Goal: Task Accomplishment & Management: Use online tool/utility

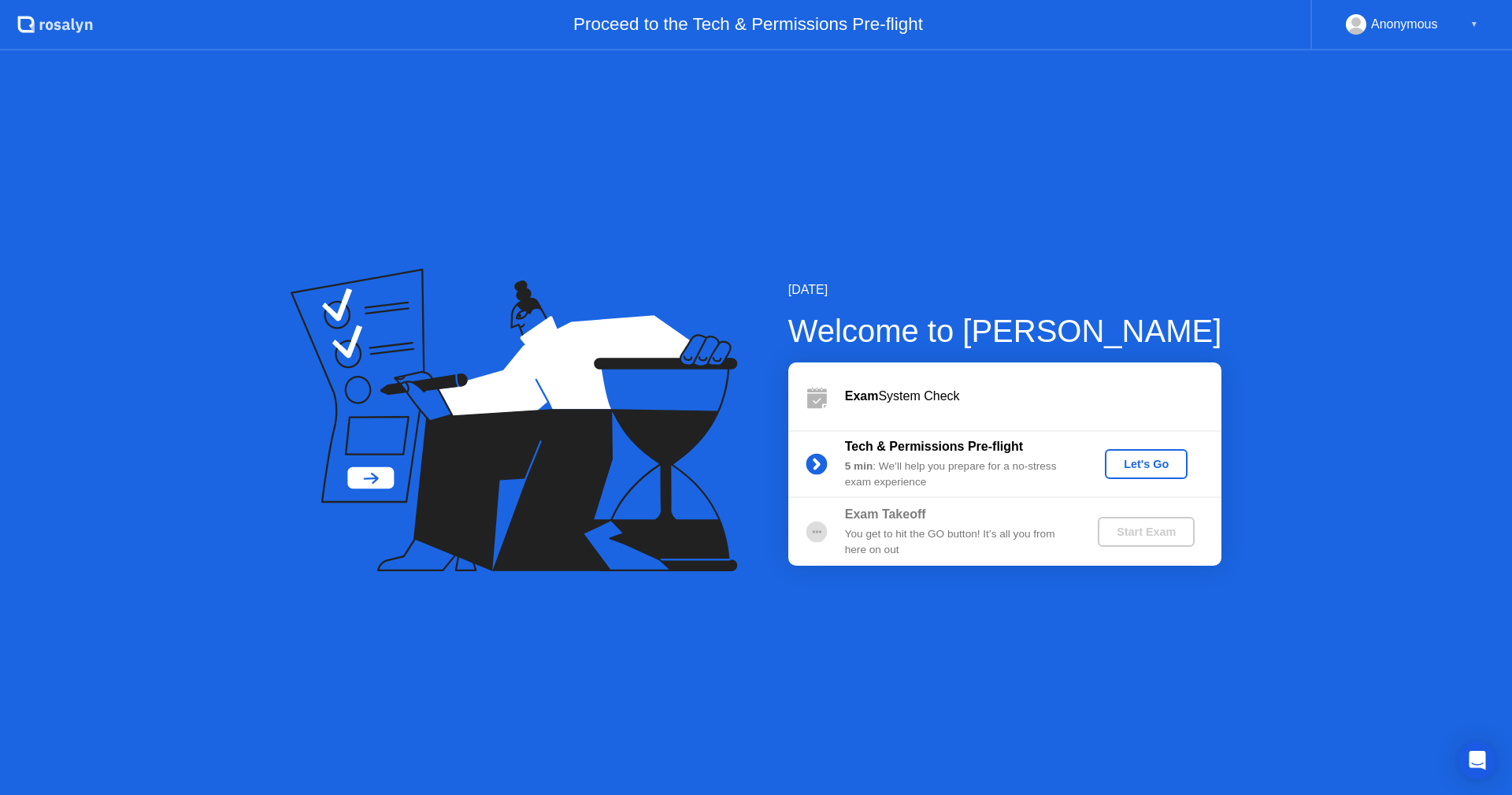
click at [1141, 464] on div "Let's Go" at bounding box center [1146, 464] width 70 height 13
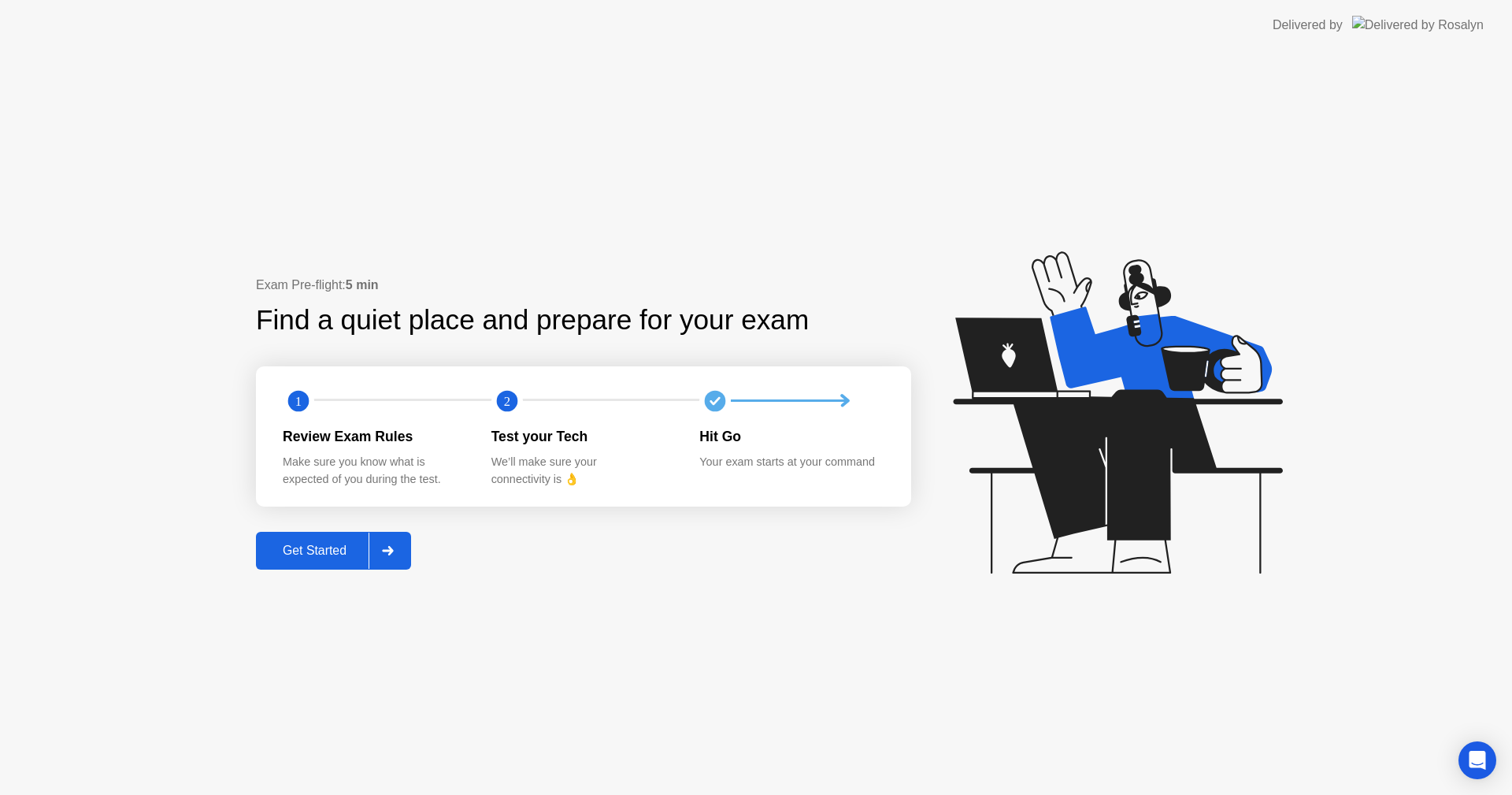
click at [324, 555] on div "Get Started" at bounding box center [314, 551] width 108 height 14
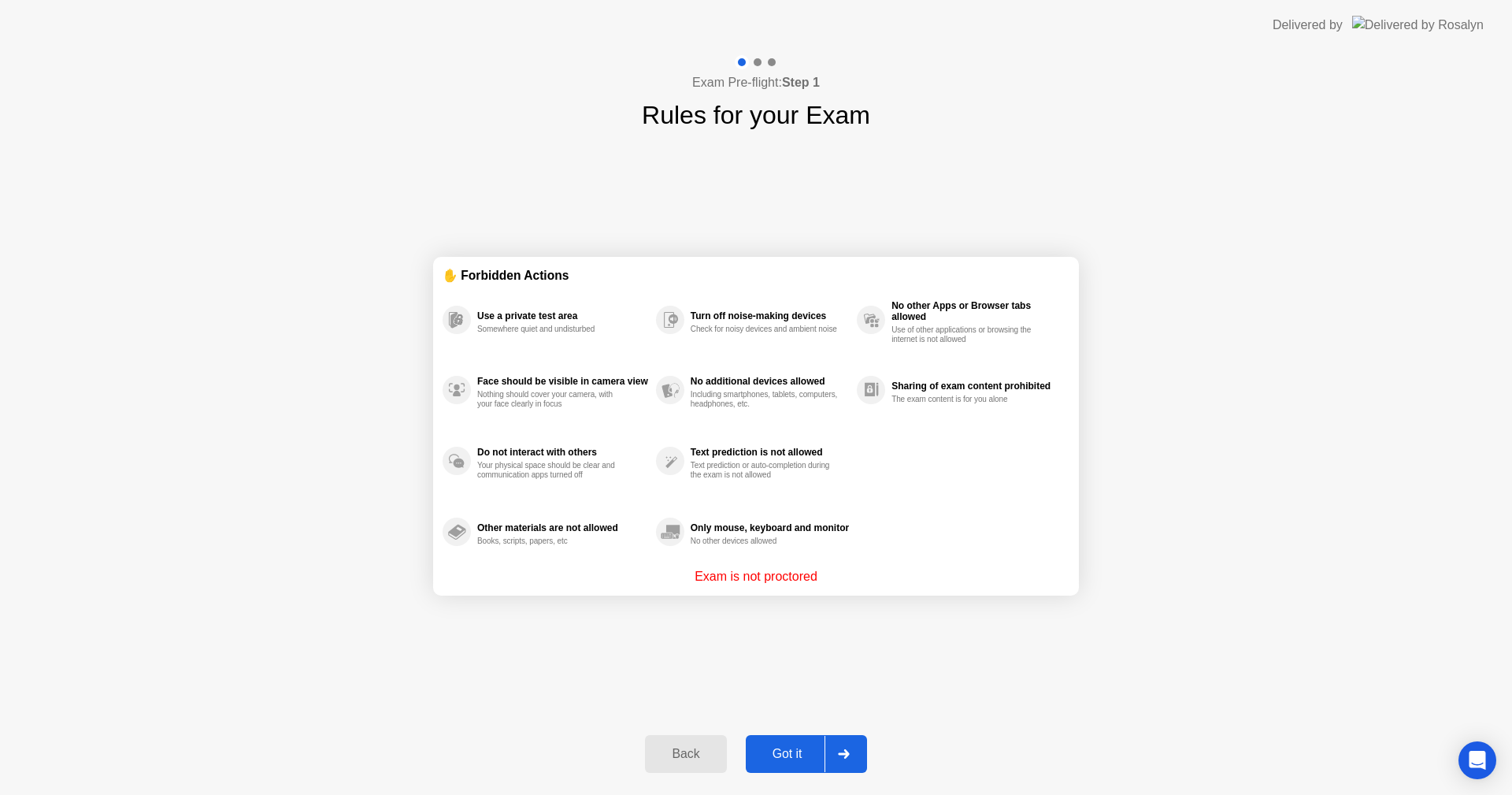
click at [830, 756] on div at bounding box center [844, 753] width 38 height 36
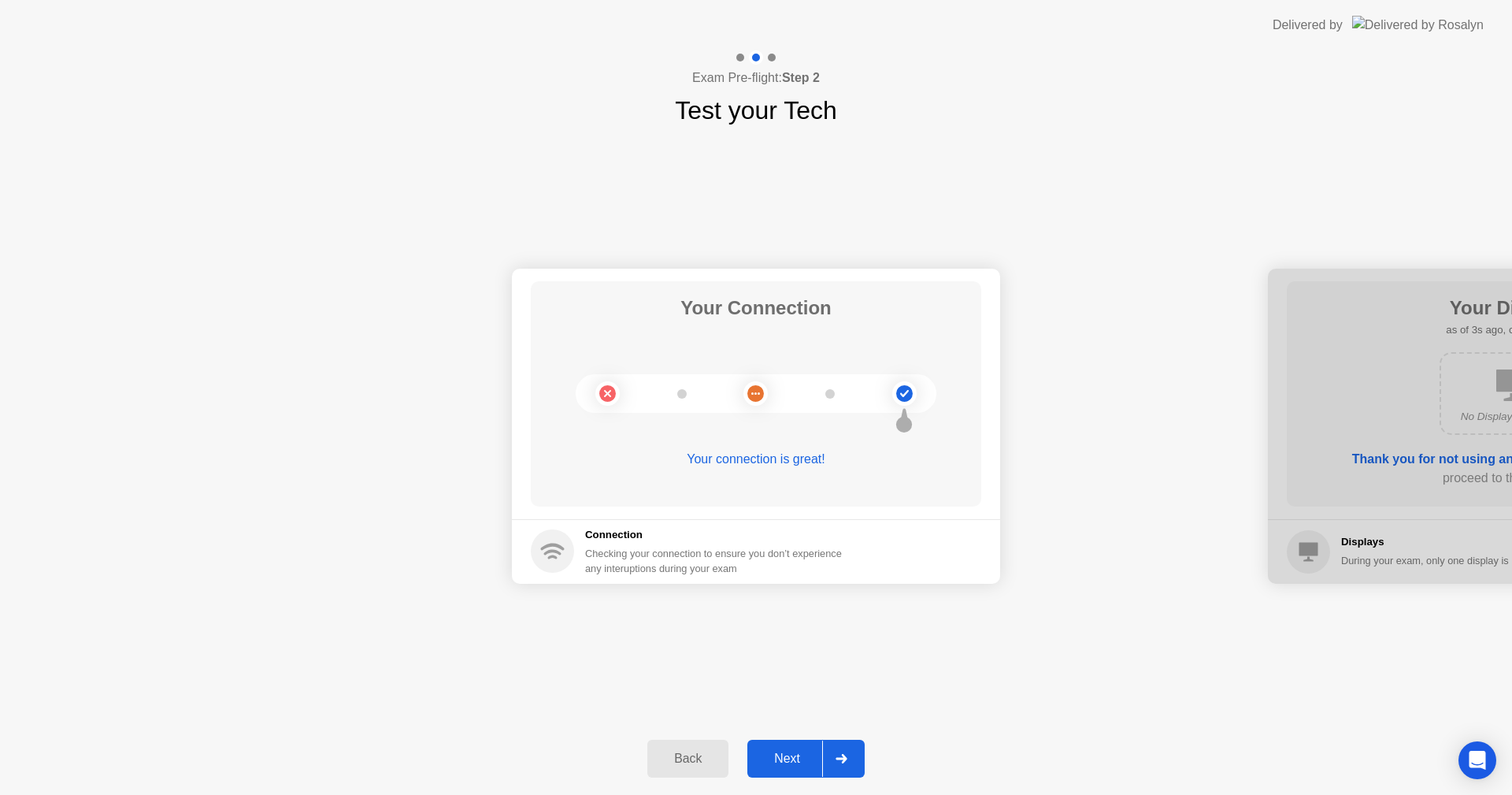
click at [809, 761] on div "Next" at bounding box center [787, 759] width 70 height 14
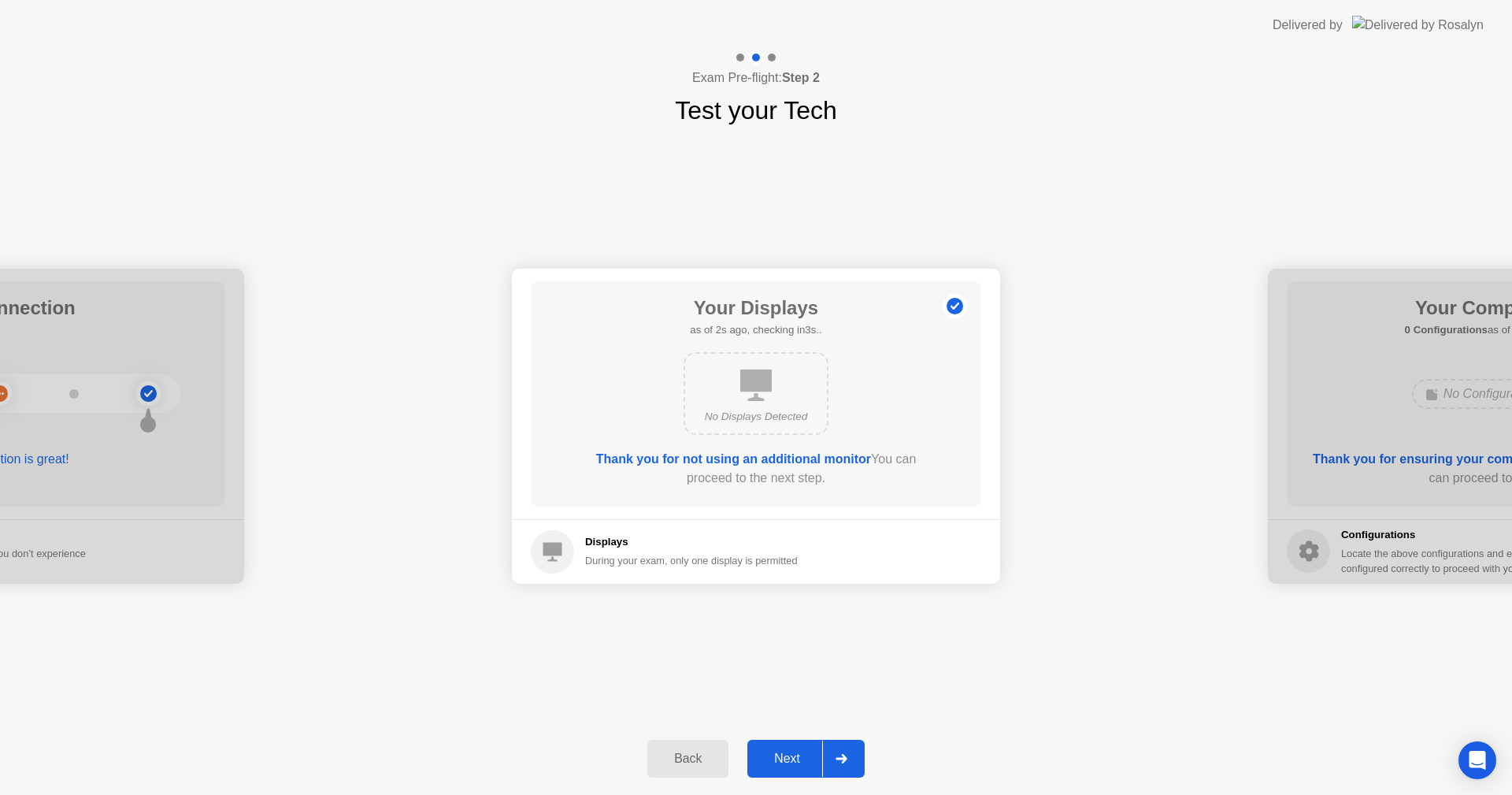
click at [808, 758] on div "Next" at bounding box center [787, 759] width 70 height 14
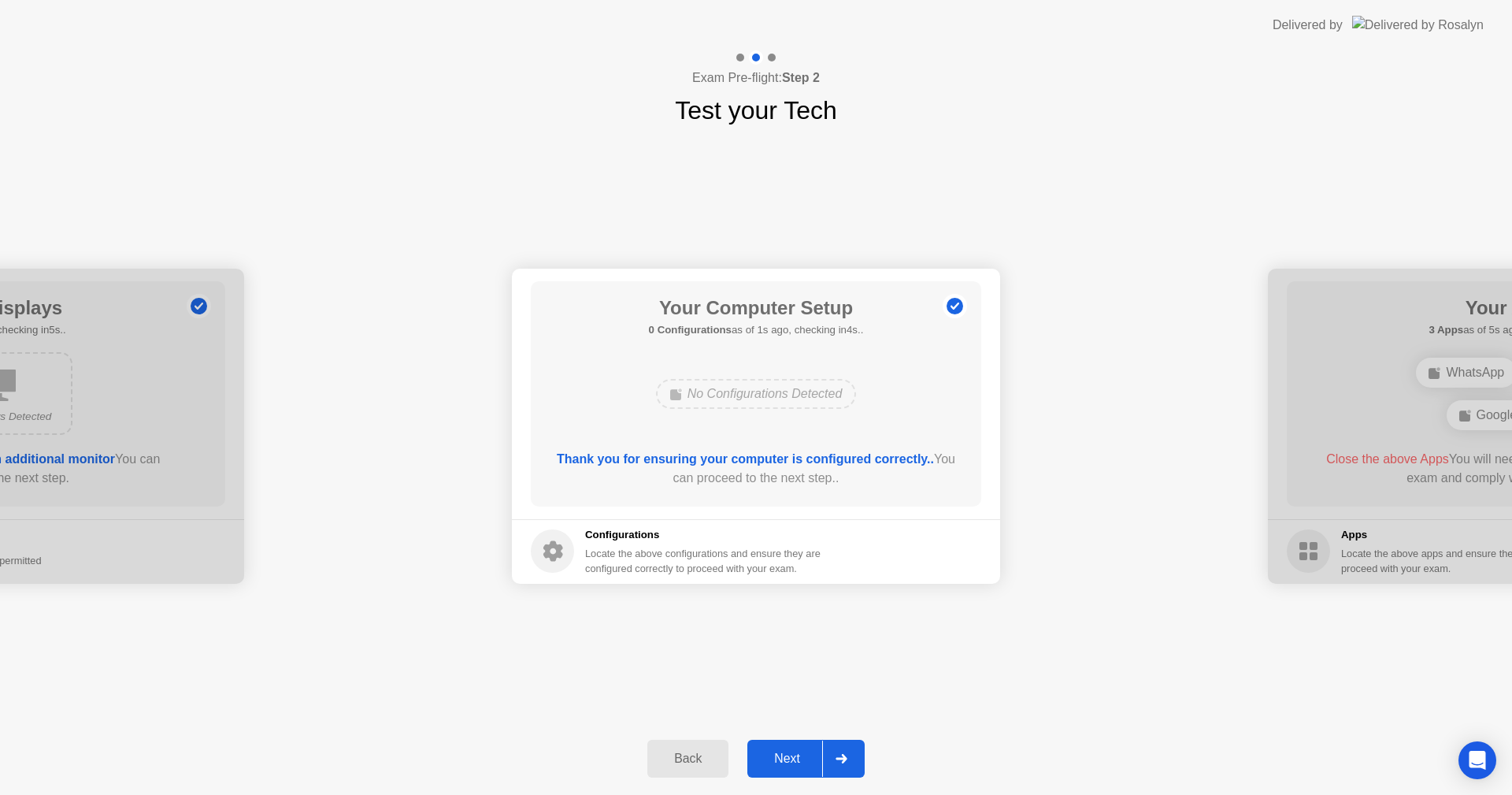
click at [808, 752] on div "Next" at bounding box center [787, 759] width 70 height 14
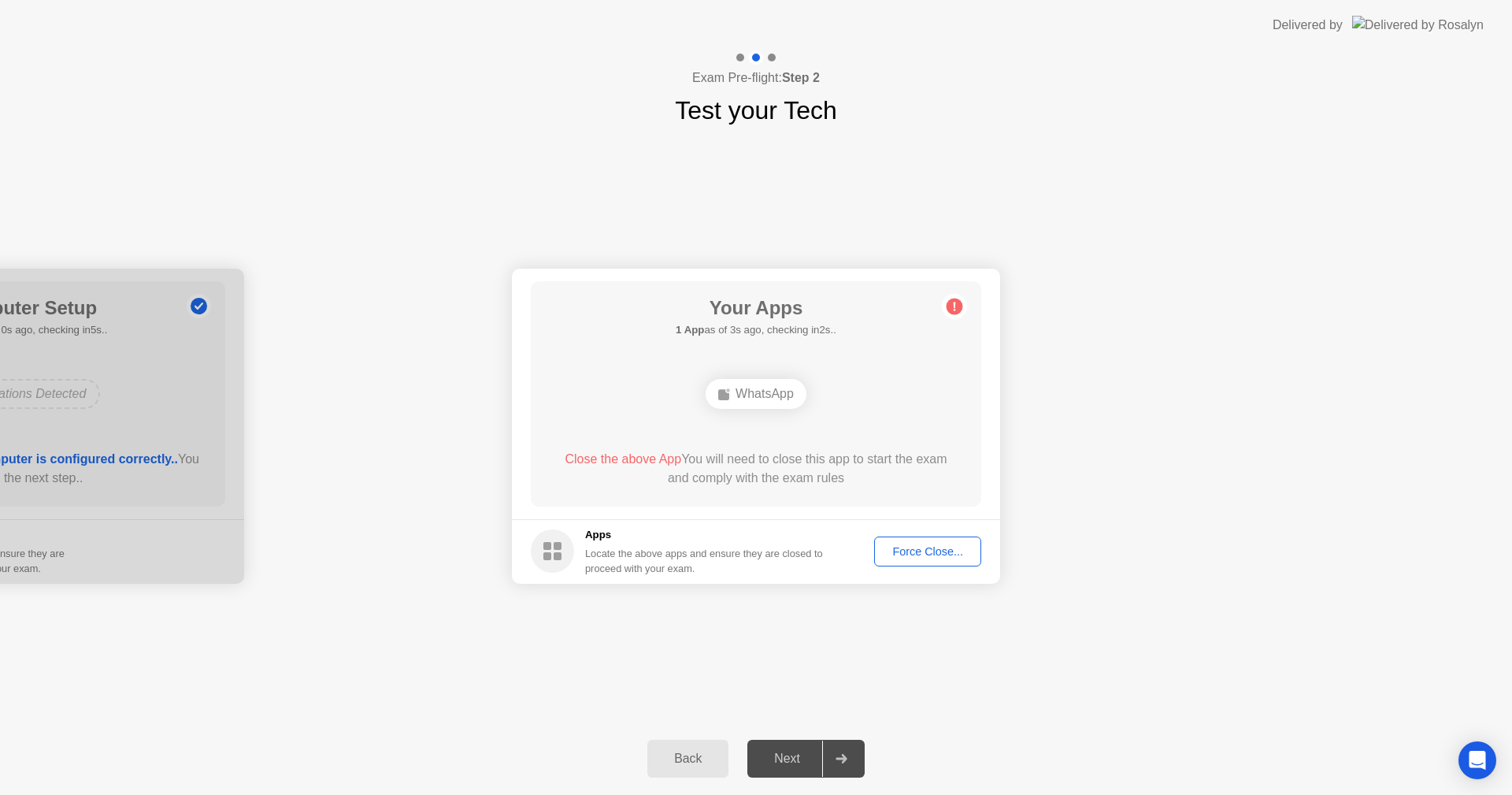
click at [914, 555] on div "Force Close..." at bounding box center [928, 552] width 96 height 13
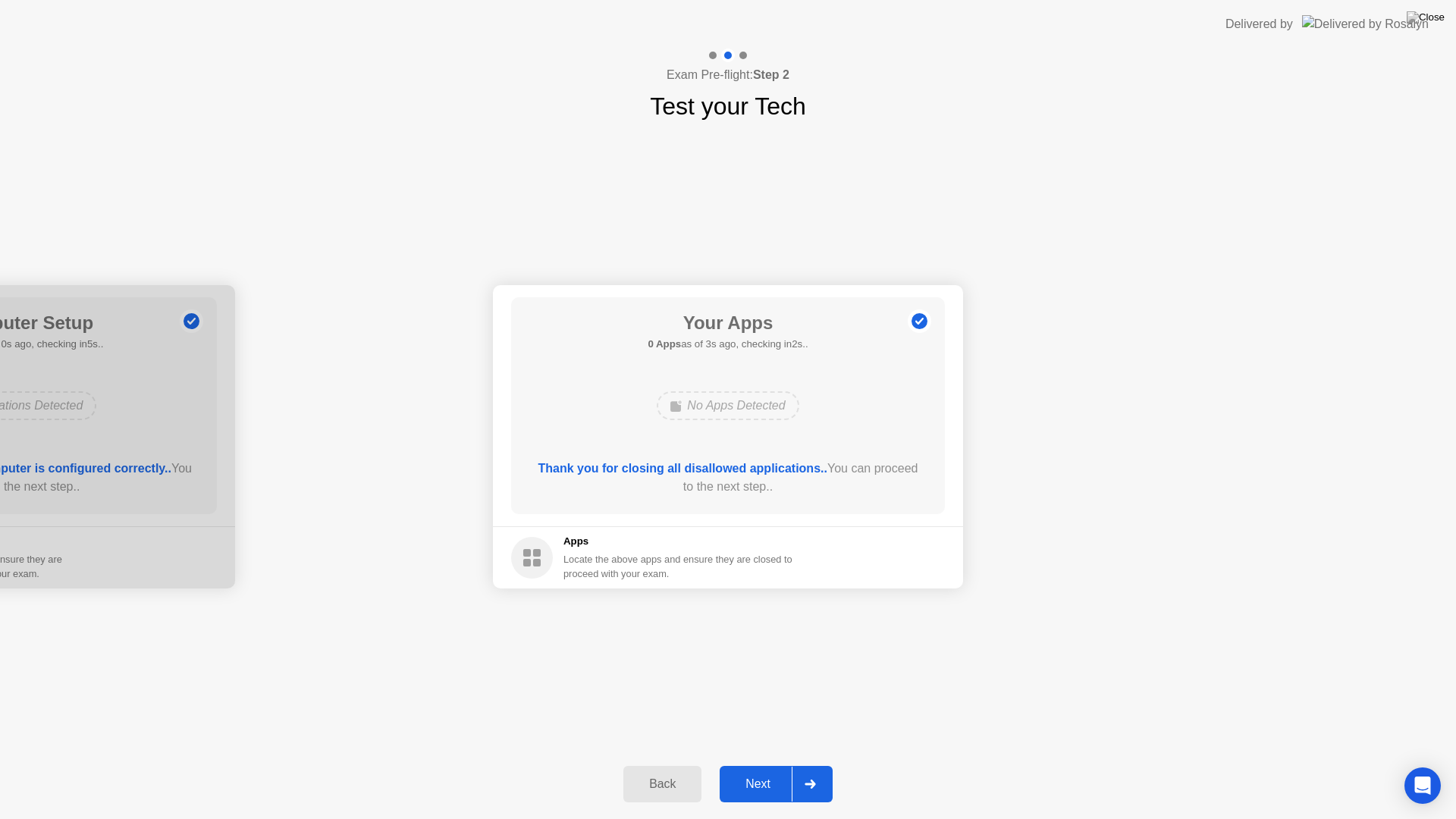
click at [811, 765] on icon at bounding box center [810, 784] width 11 height 9
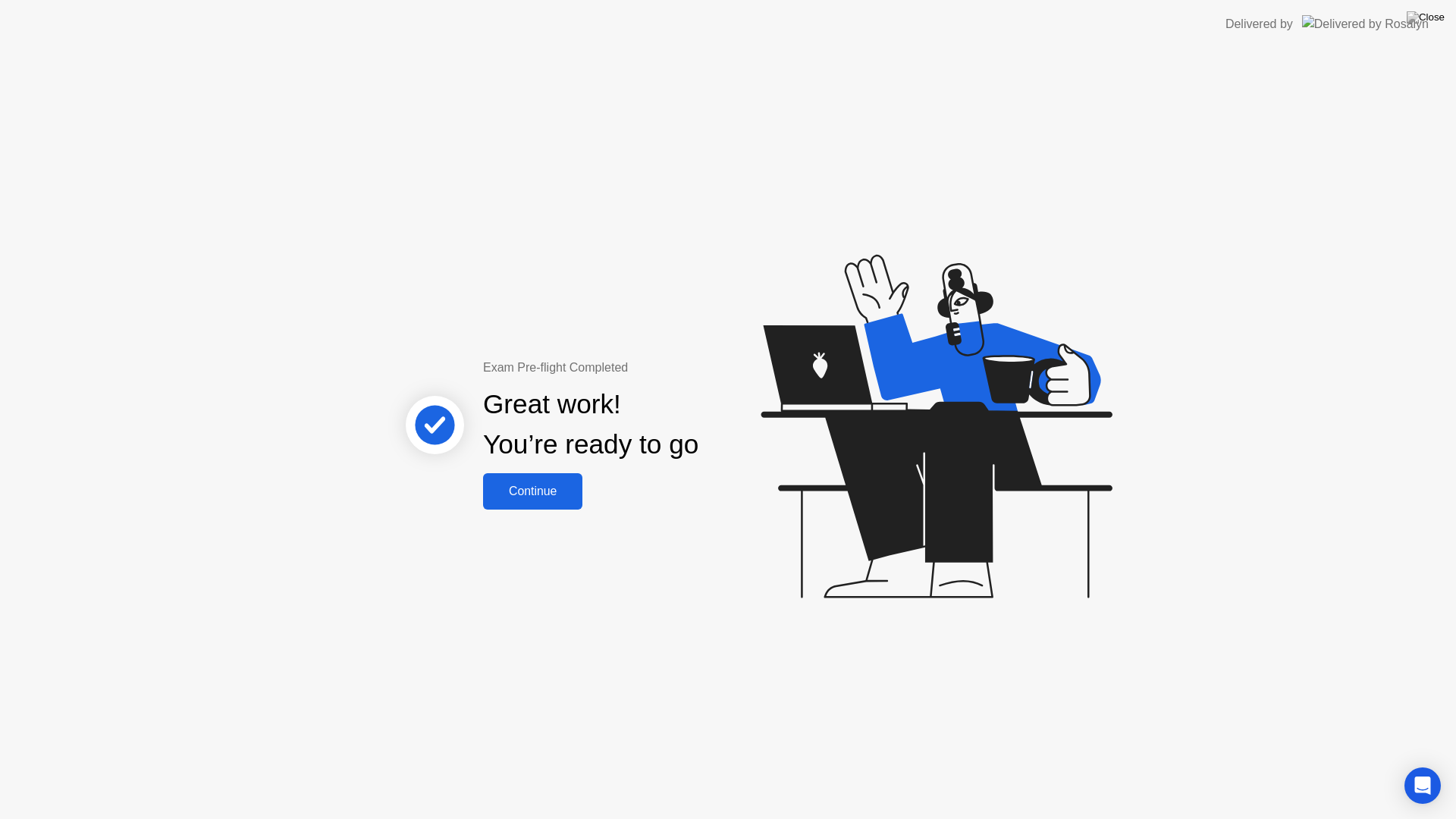
click at [530, 486] on div "Continue" at bounding box center [533, 491] width 91 height 14
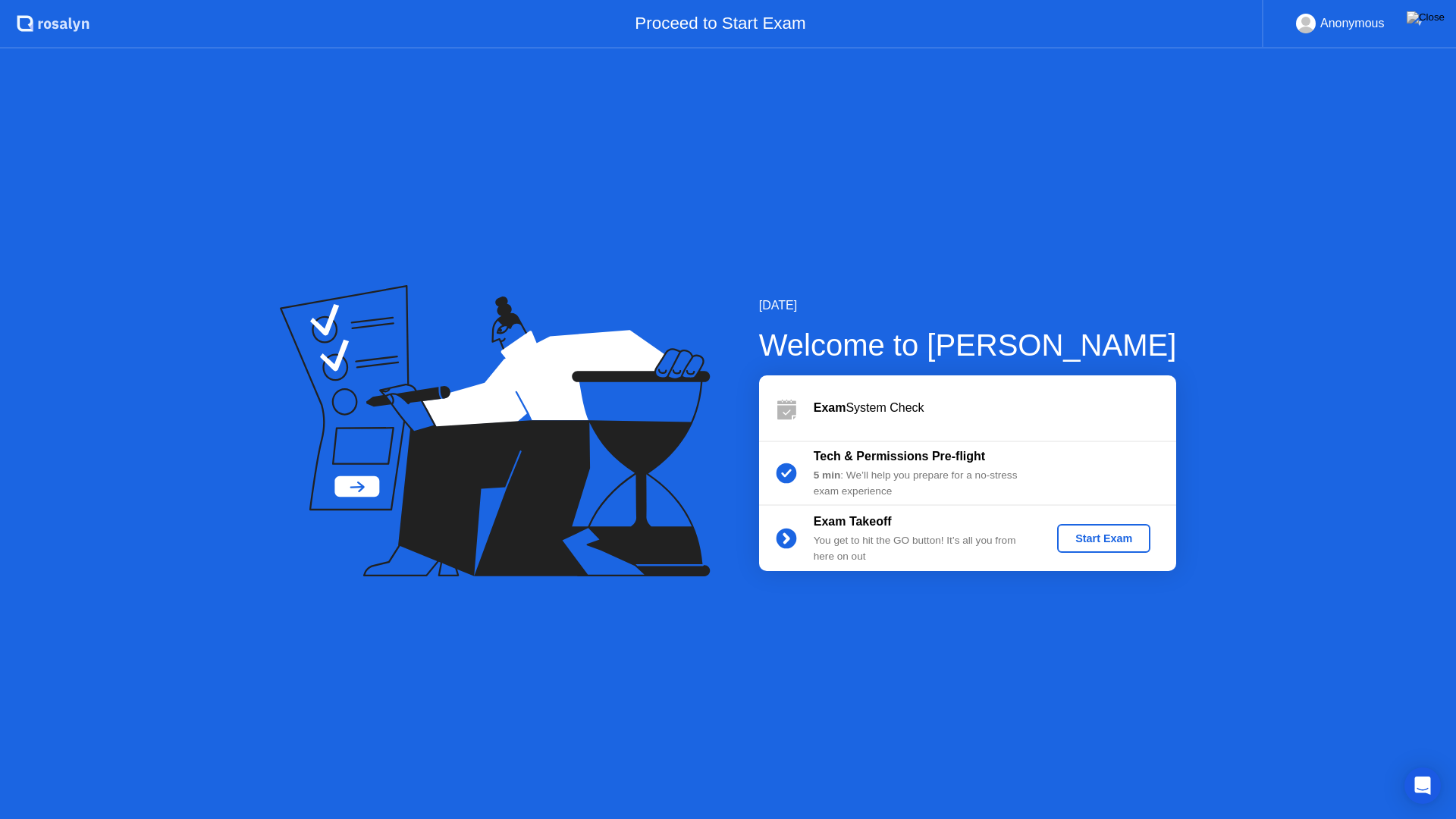
click at [1098, 545] on div "Start Exam" at bounding box center [1103, 538] width 81 height 12
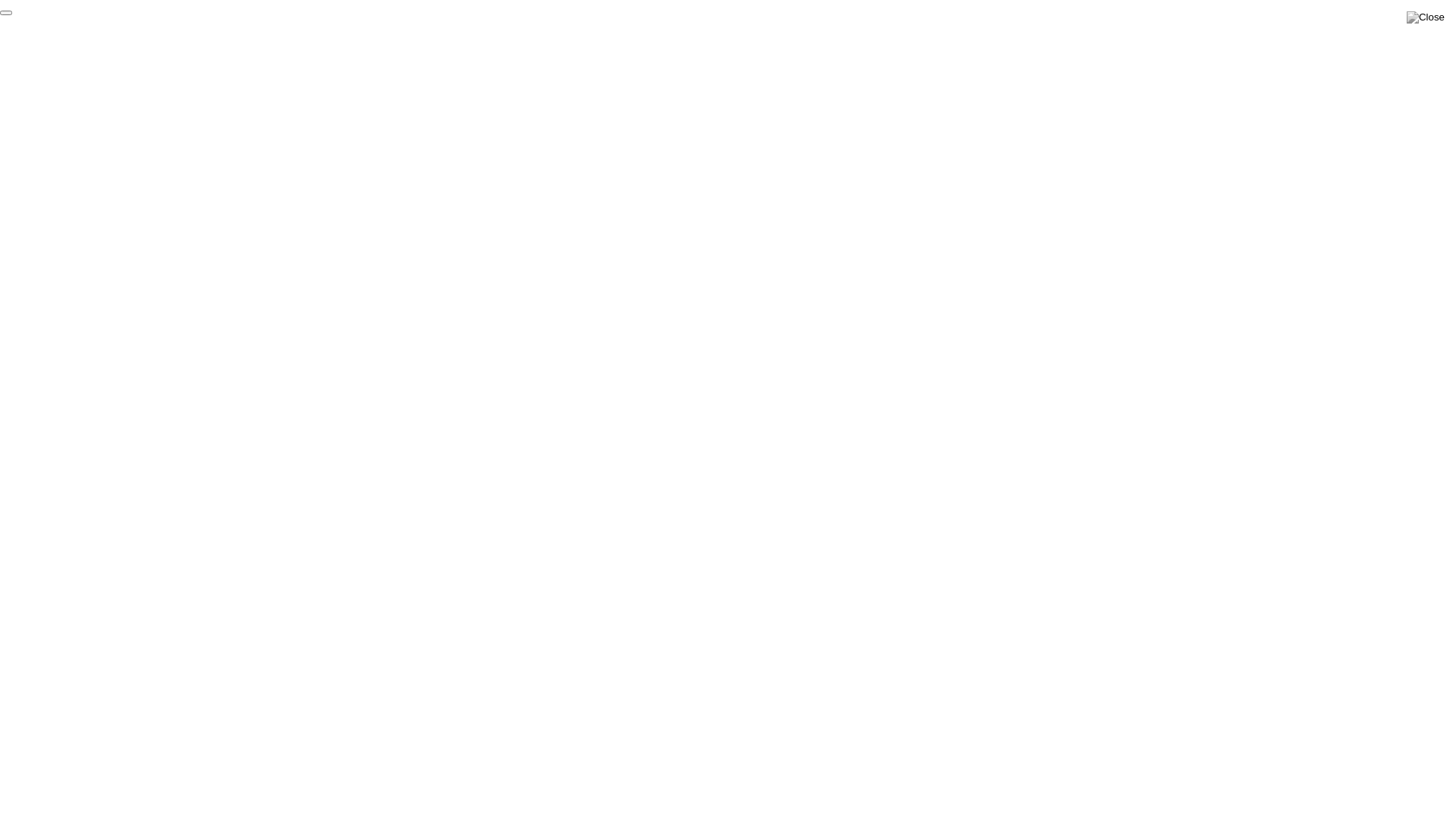
click div "End Proctoring Session"
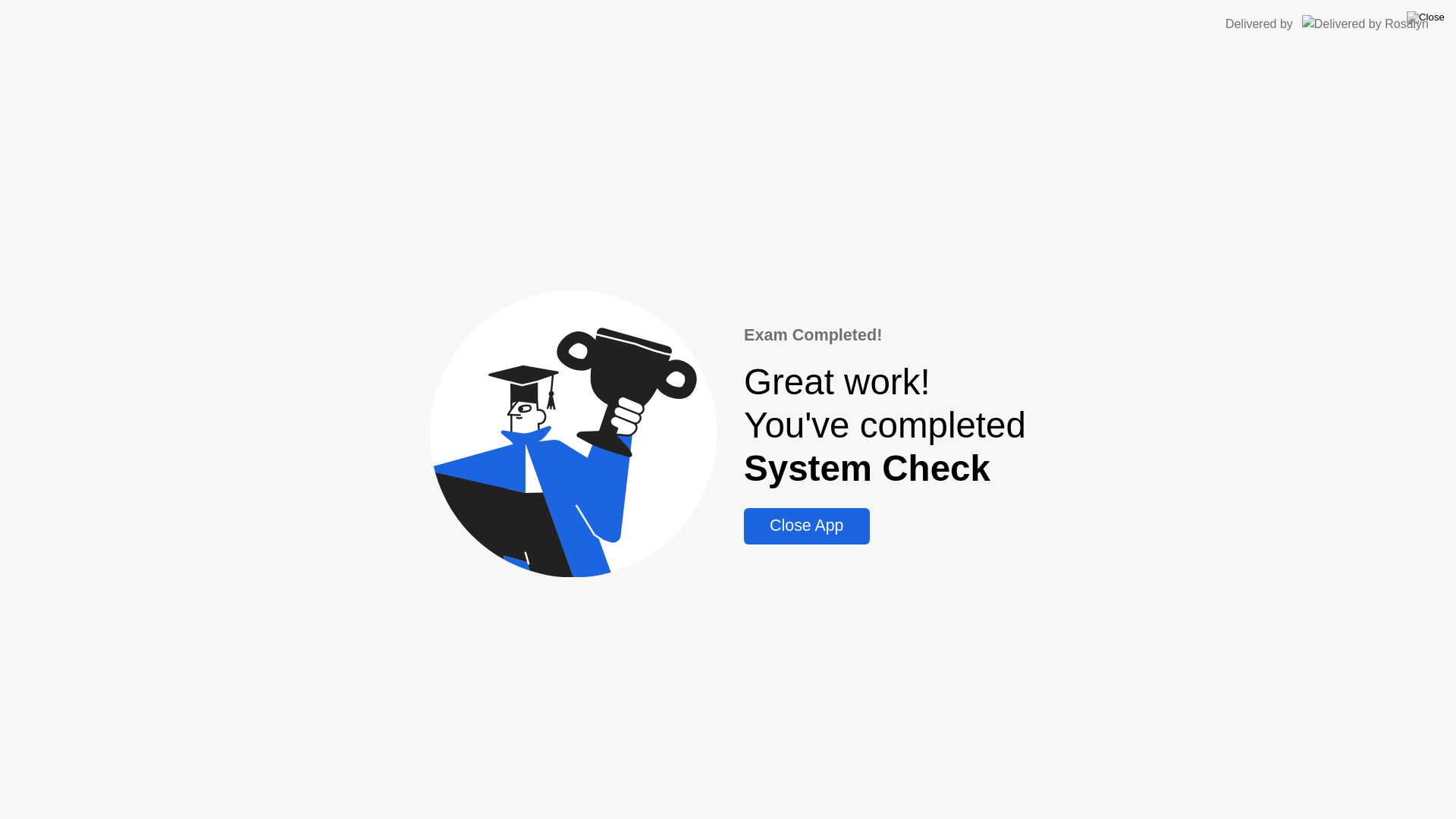
click at [829, 528] on div "Close App" at bounding box center [806, 526] width 116 height 19
